Goal: Task Accomplishment & Management: Complete application form

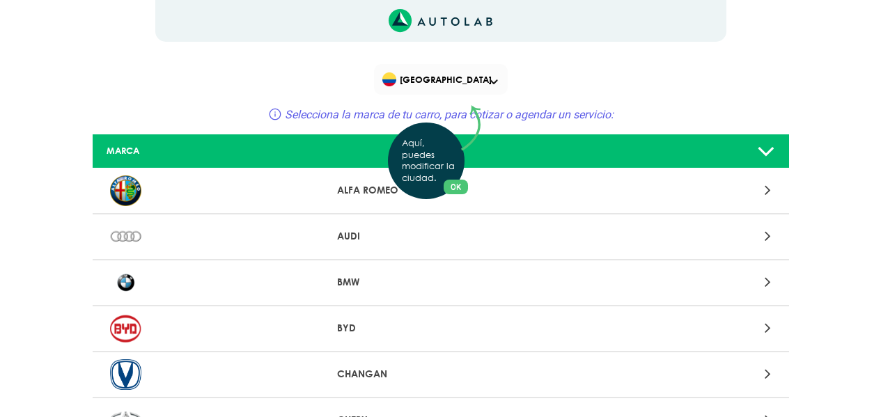
click at [767, 237] on div "Aquí, puedes modificar la ciudad. OK .aex,.bex{fill:none!important;stroke:#50c4…" at bounding box center [440, 208] width 881 height 417
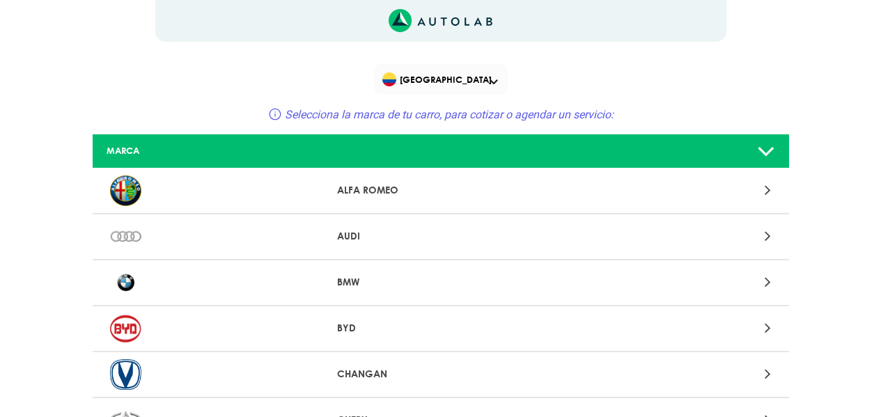
click at [131, 234] on img at bounding box center [125, 237] width 31 height 31
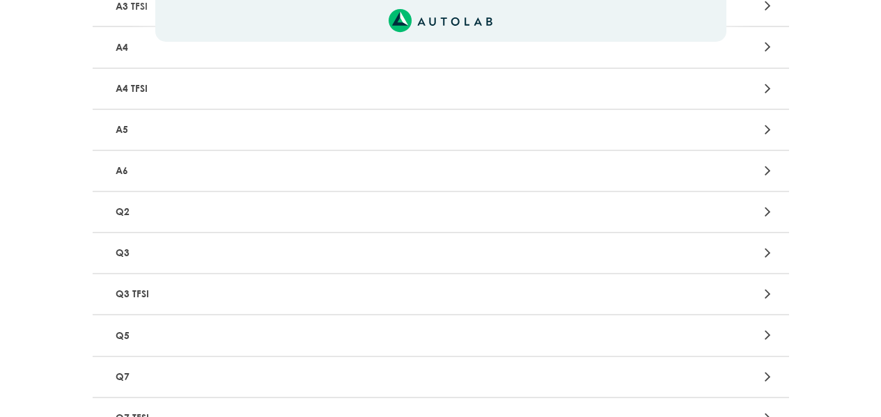
scroll to position [418, 0]
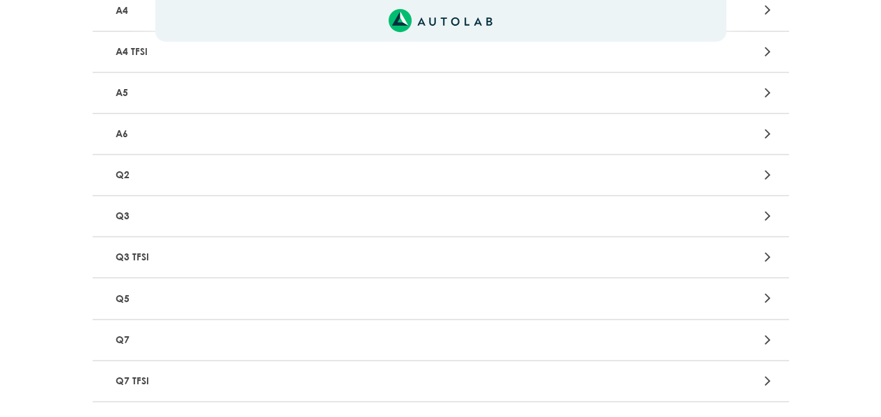
click at [166, 295] on p "Q5" at bounding box center [327, 299] width 434 height 26
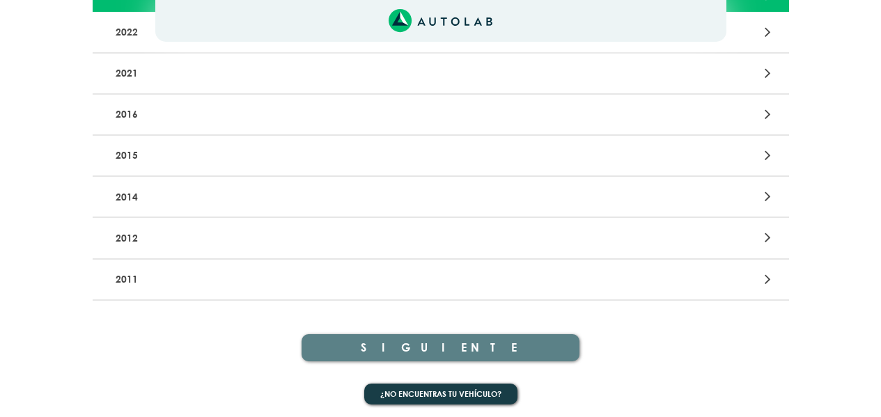
scroll to position [229, 0]
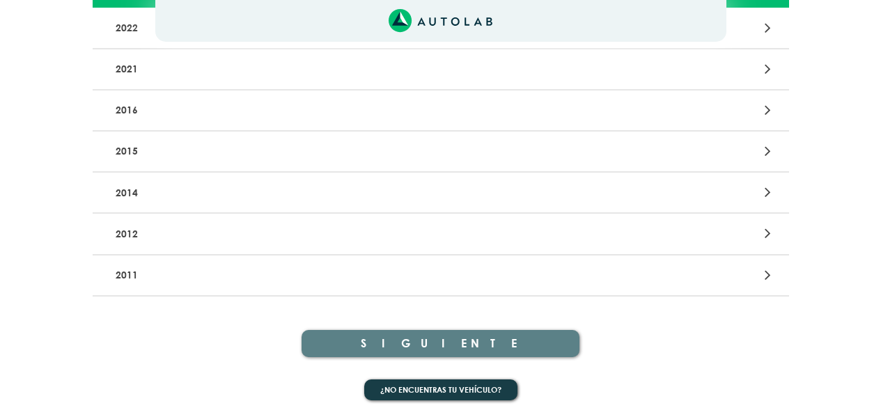
click at [199, 274] on p "2011" at bounding box center [327, 276] width 434 height 26
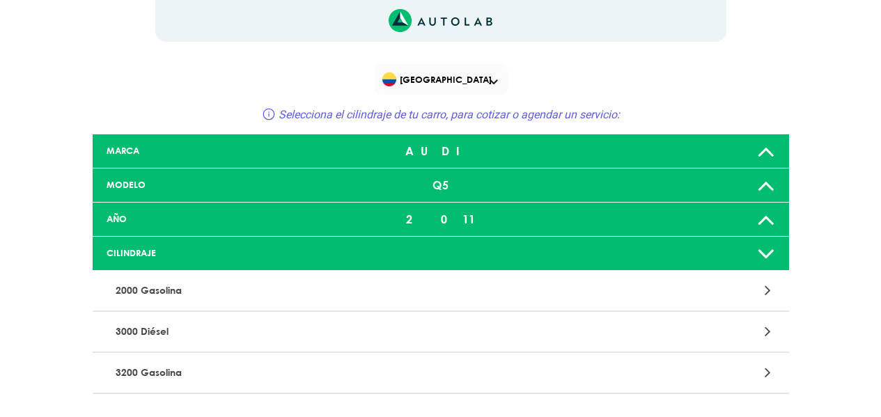
click at [211, 286] on p "2000 Gasolina" at bounding box center [327, 291] width 434 height 26
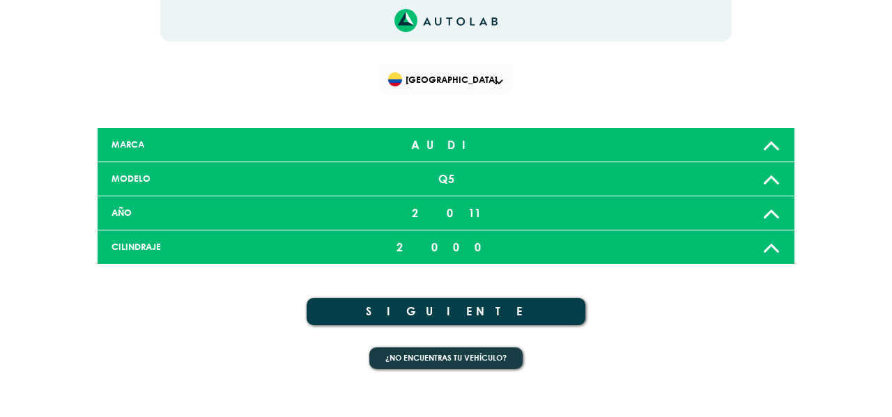
click at [390, 313] on button "SIGUIENTE" at bounding box center [446, 311] width 279 height 27
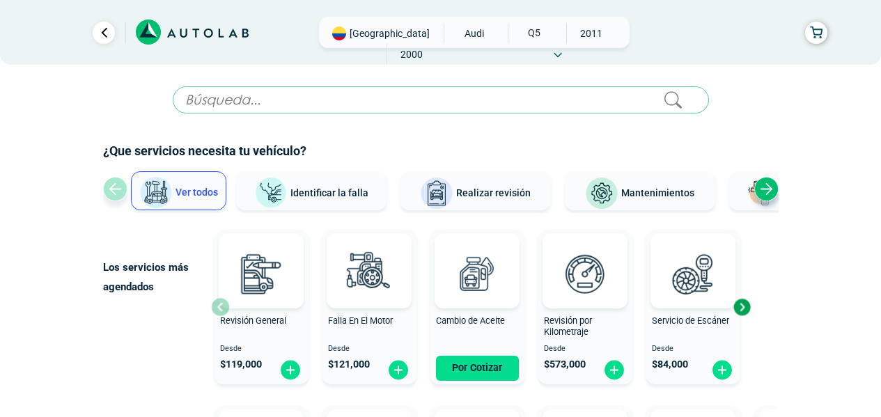
click at [254, 104] on input "text" at bounding box center [441, 99] width 536 height 27
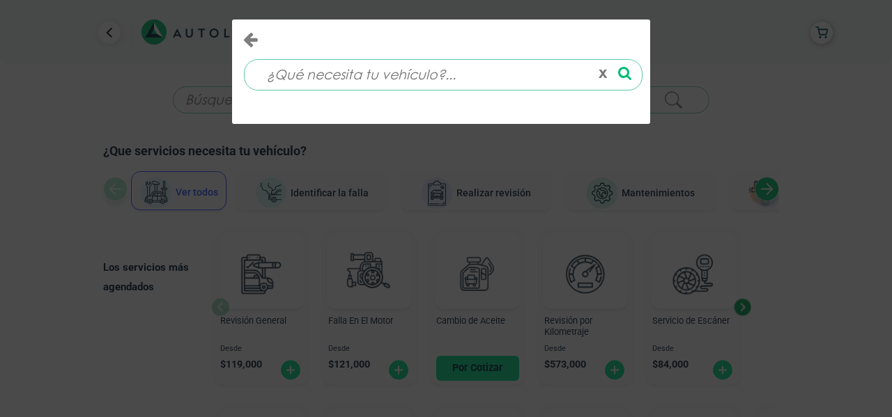
click at [605, 68] on button "x" at bounding box center [603, 75] width 20 height 24
click at [245, 38] on icon "Close" at bounding box center [250, 39] width 15 height 17
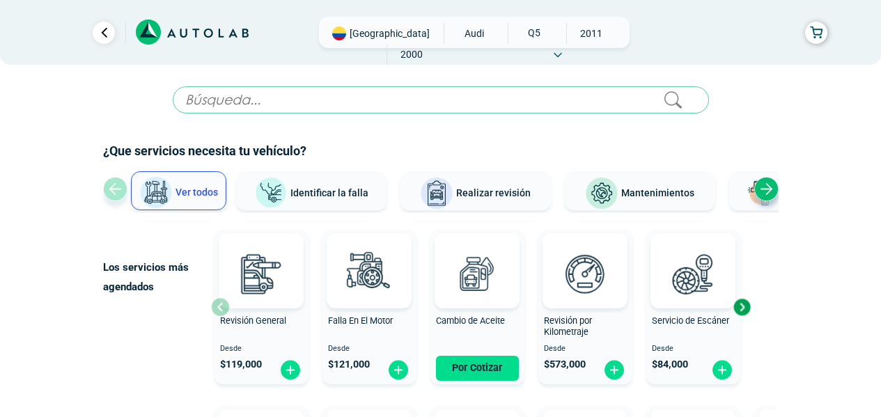
click at [769, 190] on div "Next slide" at bounding box center [767, 189] width 24 height 24
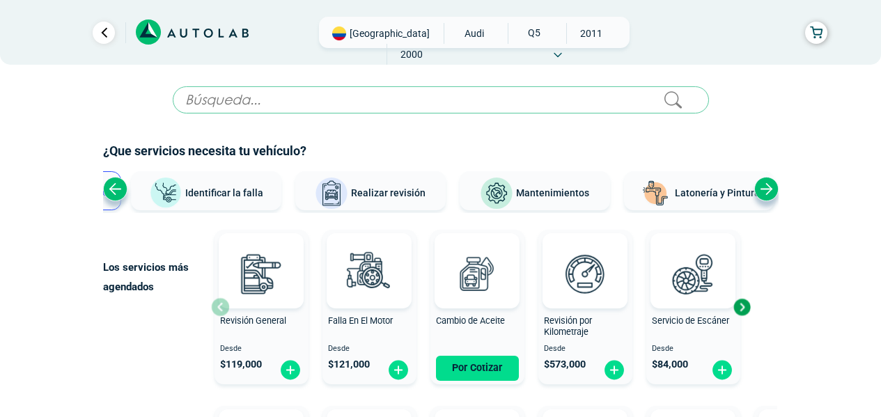
click at [769, 190] on div "Next slide" at bounding box center [767, 189] width 24 height 24
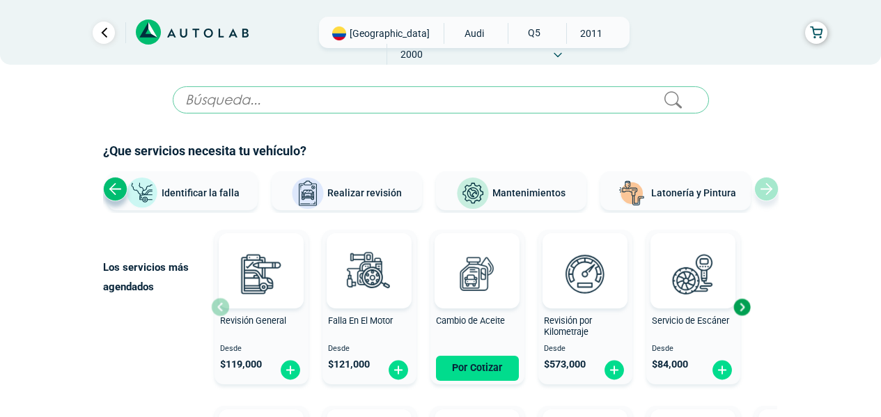
click at [106, 194] on div "Previous slide" at bounding box center [115, 189] width 24 height 24
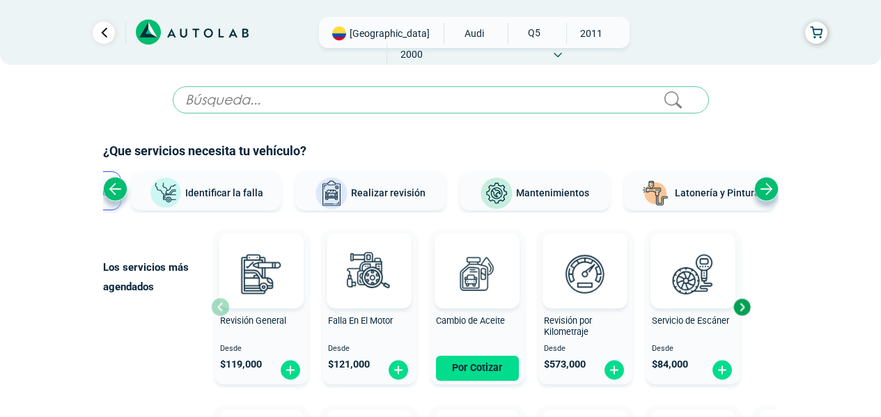
click at [748, 307] on div "Next slide" at bounding box center [742, 307] width 21 height 21
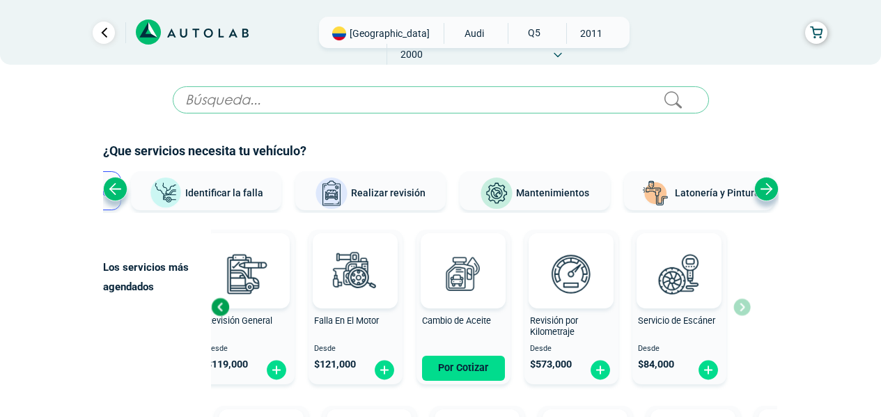
click at [213, 306] on div "Previous slide" at bounding box center [220, 307] width 21 height 21
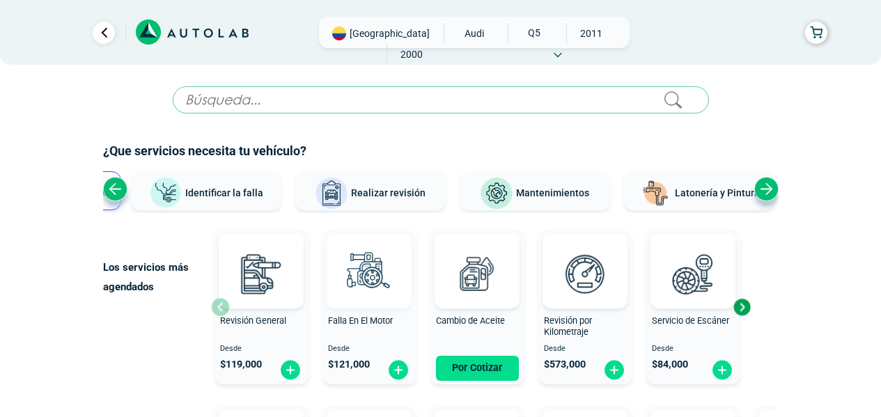
click at [366, 291] on img at bounding box center [369, 273] width 61 height 61
click at [690, 294] on img at bounding box center [693, 273] width 61 height 61
click at [562, 52] on icon at bounding box center [558, 55] width 8 height 6
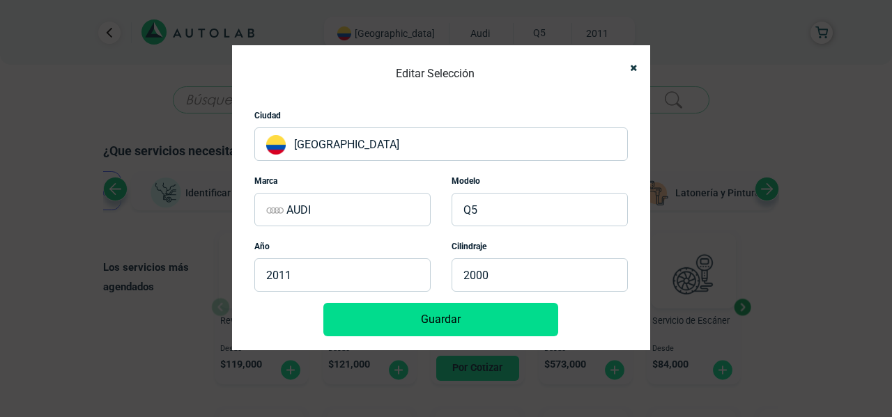
click at [544, 133] on p "[GEOGRAPHIC_DATA]" at bounding box center [440, 144] width 373 height 33
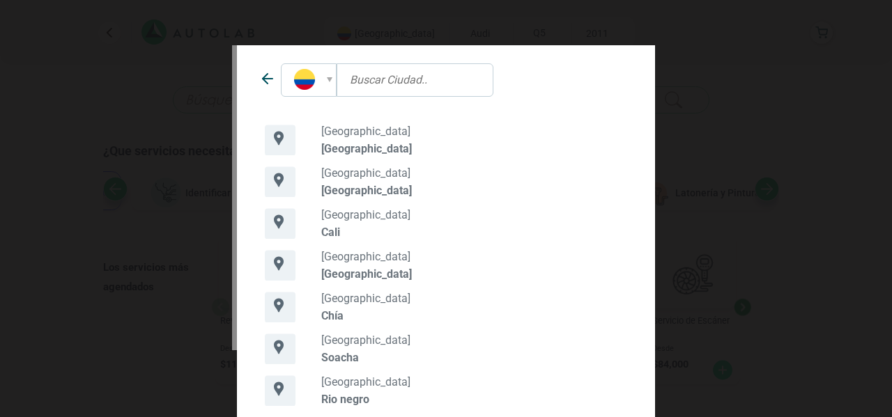
click at [347, 181] on div "[GEOGRAPHIC_DATA] [GEOGRAPHIC_DATA]" at bounding box center [477, 182] width 319 height 31
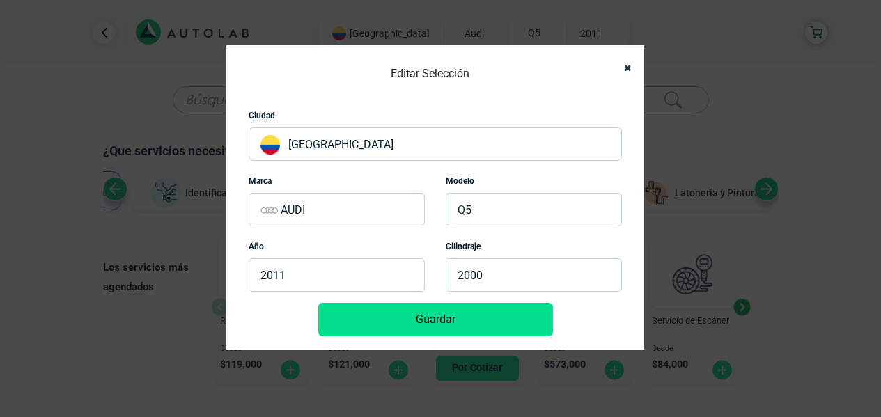
click at [445, 320] on button "Guardar" at bounding box center [435, 319] width 235 height 33
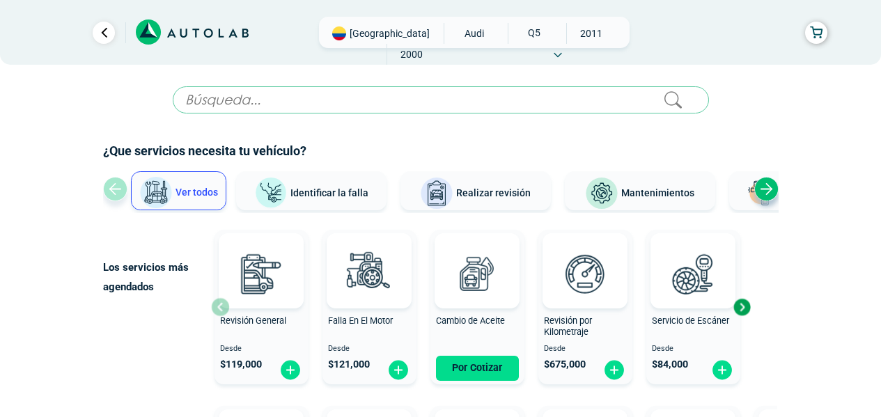
click at [177, 195] on span "Ver todos" at bounding box center [197, 192] width 43 height 11
click at [667, 184] on button "Mantenimientos" at bounding box center [640, 190] width 150 height 39
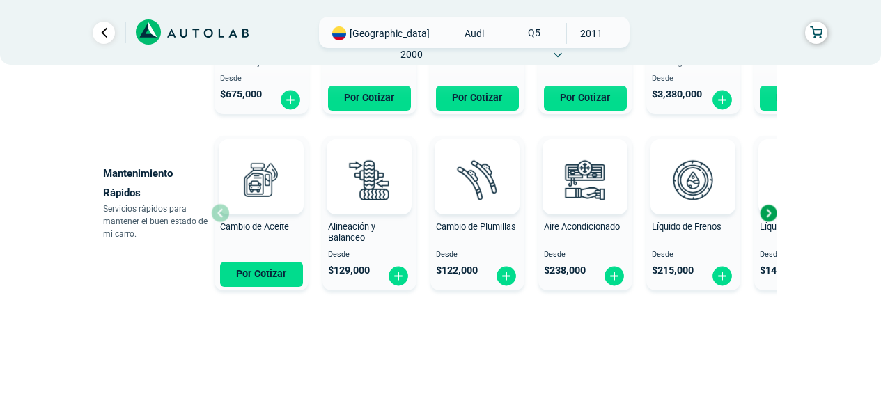
scroll to position [271, 0]
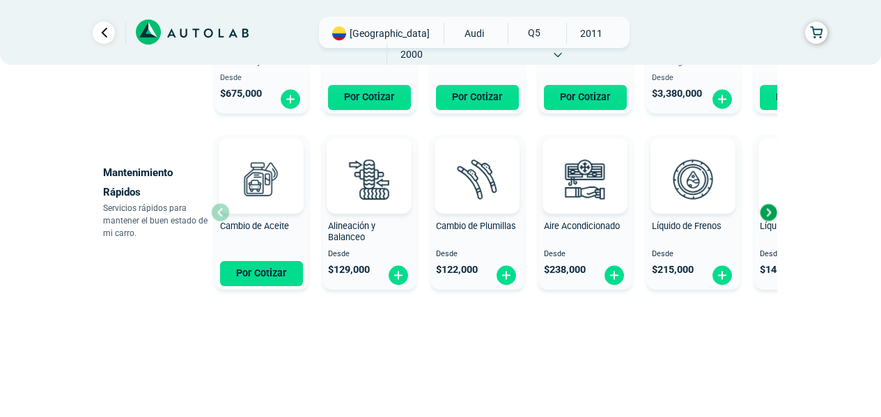
click at [771, 216] on div "Next slide" at bounding box center [768, 212] width 21 height 21
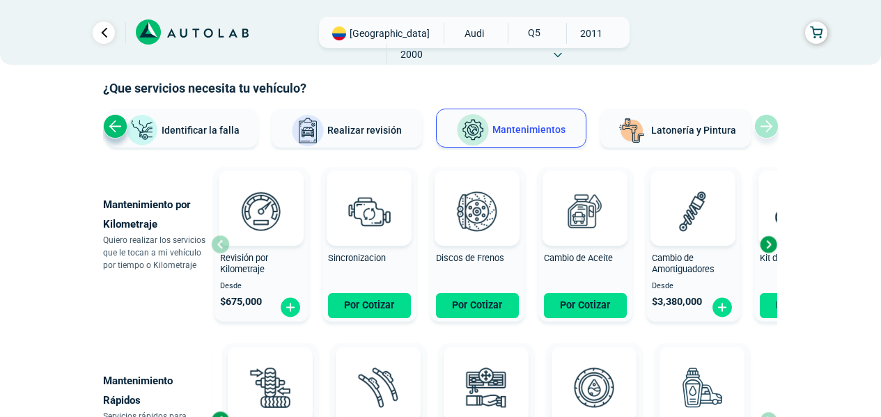
scroll to position [62, 0]
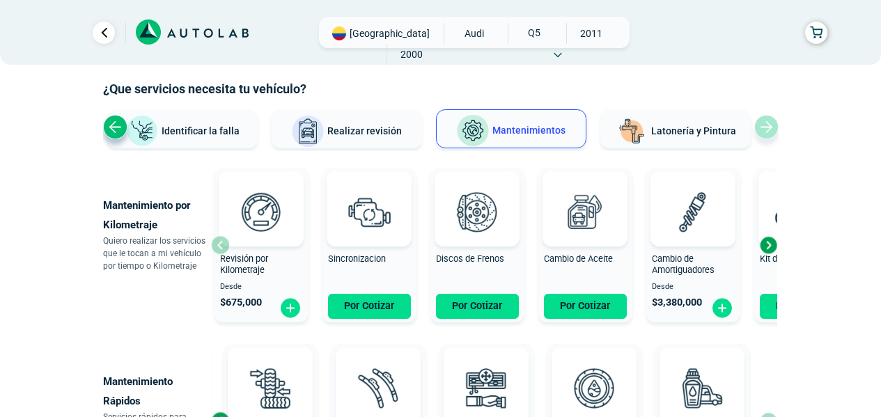
click at [766, 243] on div "Next slide" at bounding box center [768, 245] width 21 height 21
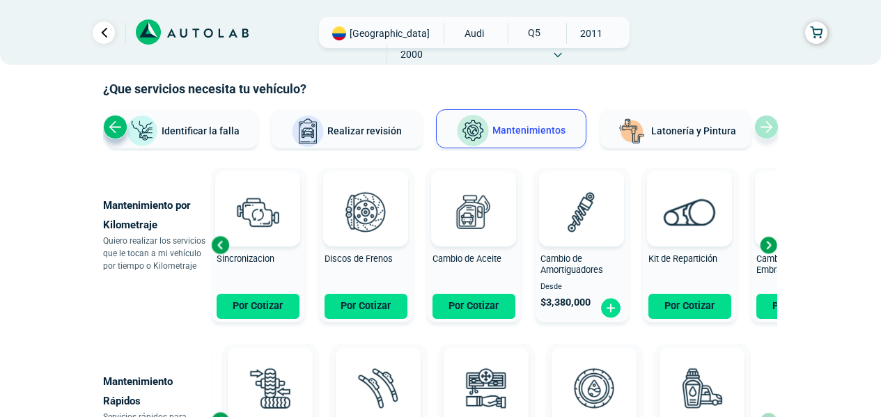
click at [770, 242] on div "Next slide" at bounding box center [768, 245] width 21 height 21
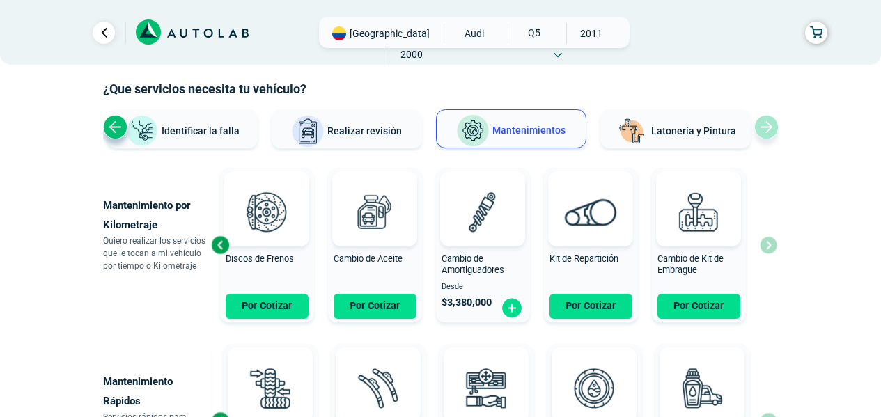
click at [220, 245] on div "Previous slide" at bounding box center [220, 245] width 21 height 21
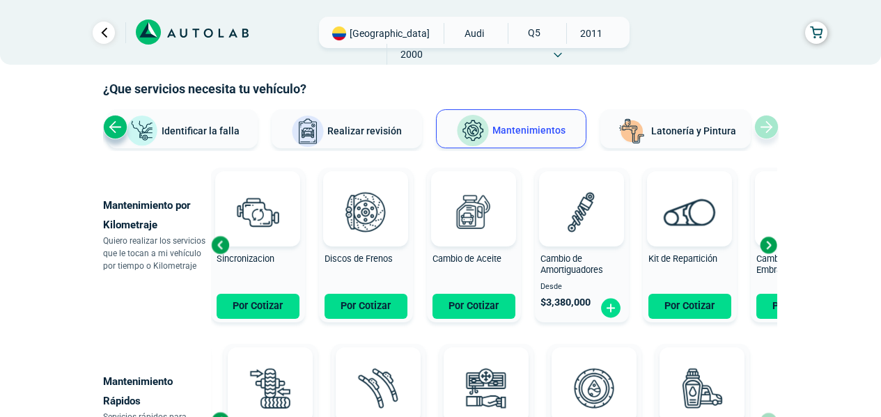
click at [220, 245] on div "Previous slide" at bounding box center [220, 245] width 21 height 21
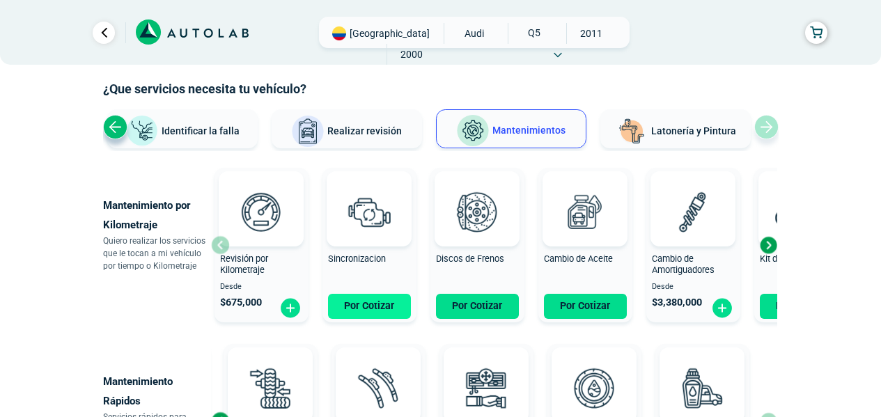
click at [363, 304] on button "Por Cotizar" at bounding box center [369, 306] width 83 height 25
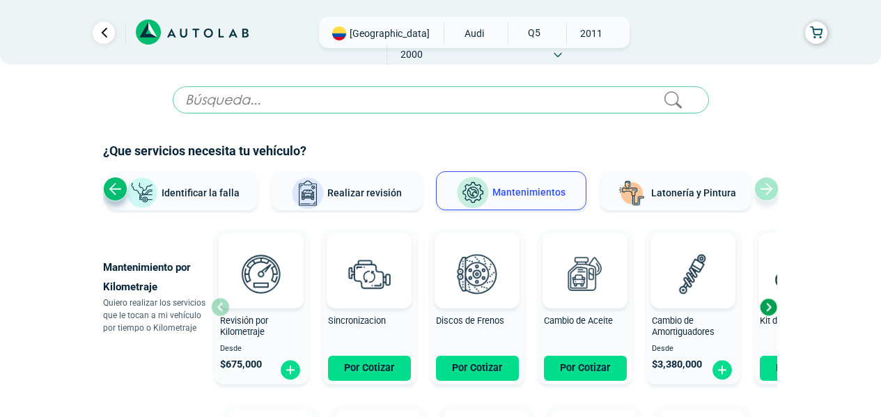
click at [250, 101] on input "text" at bounding box center [441, 99] width 536 height 27
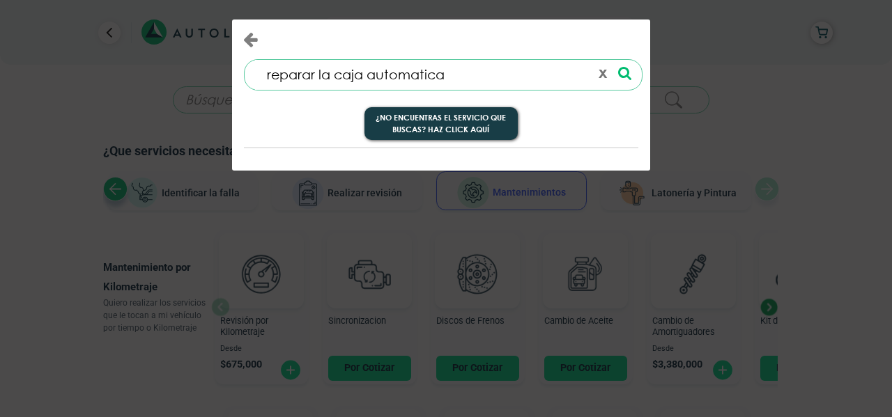
type input "reparar la caja automatica"
click at [625, 74] on icon at bounding box center [624, 73] width 13 height 15
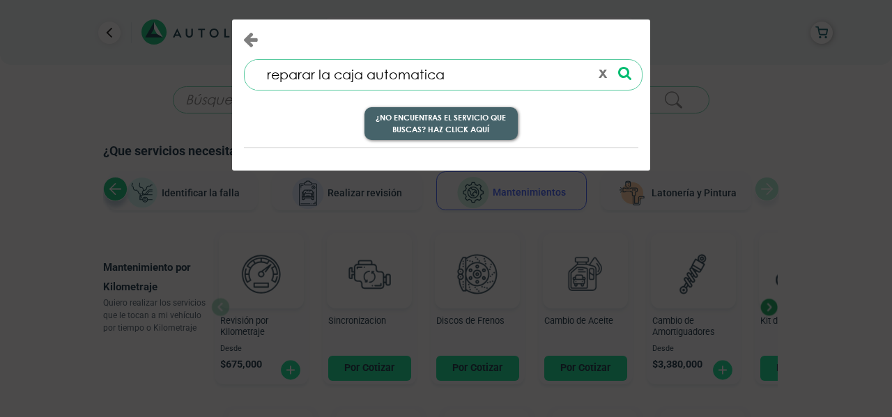
click at [478, 123] on button "¿No encuentras el servicio que buscas? Haz click aquí" at bounding box center [440, 123] width 153 height 33
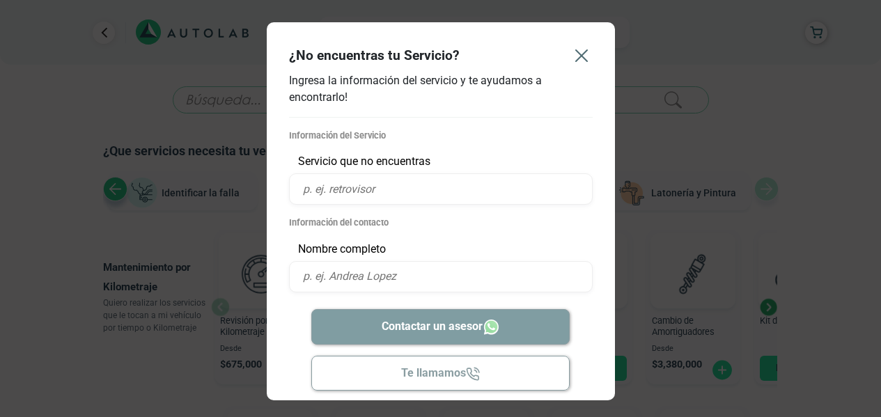
click at [584, 59] on icon "Close" at bounding box center [581, 55] width 11 height 11
